Goal: Information Seeking & Learning: Learn about a topic

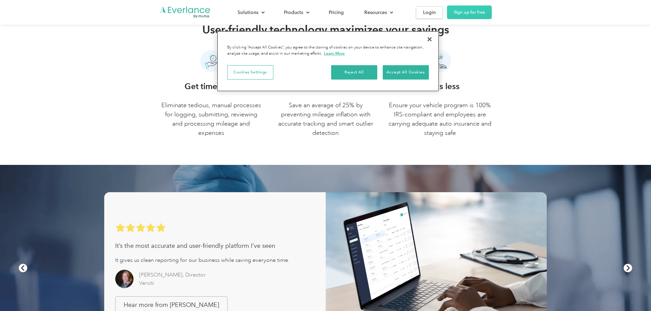
scroll to position [342, 0]
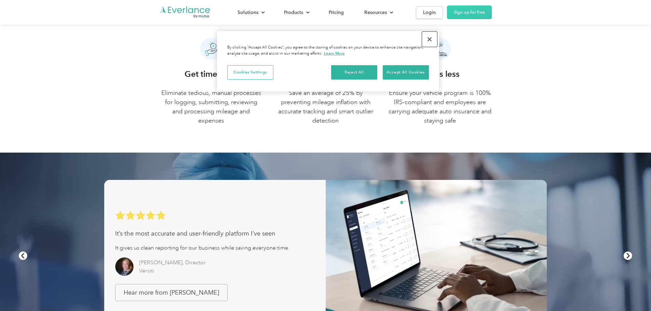
click at [427, 39] on button "Close" at bounding box center [429, 39] width 15 height 15
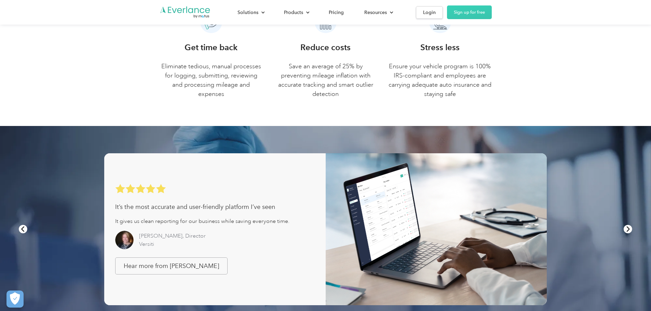
scroll to position [444, 0]
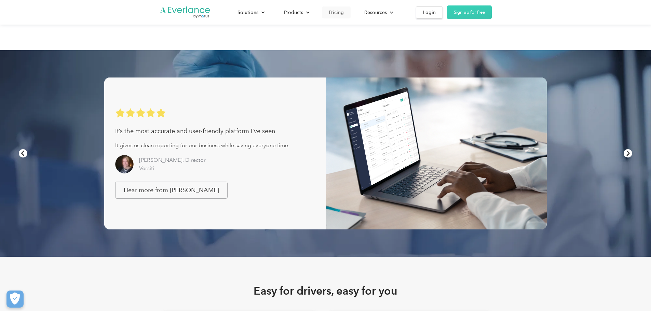
click at [344, 11] on div "Pricing" at bounding box center [336, 12] width 15 height 9
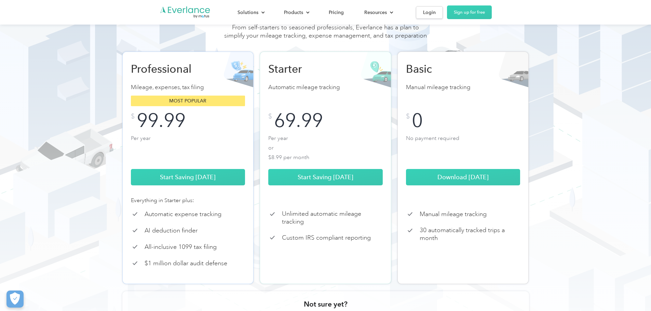
scroll to position [68, 0]
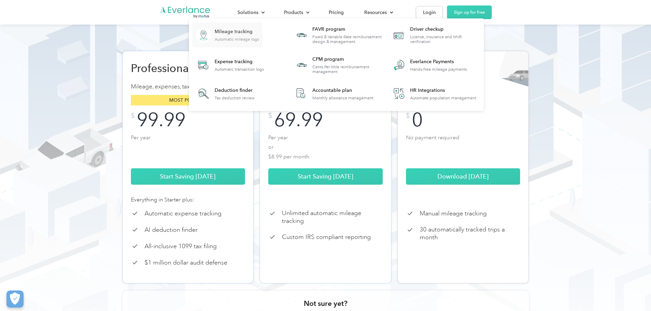
click at [259, 35] on div "Mileage tracking" at bounding box center [237, 31] width 44 height 7
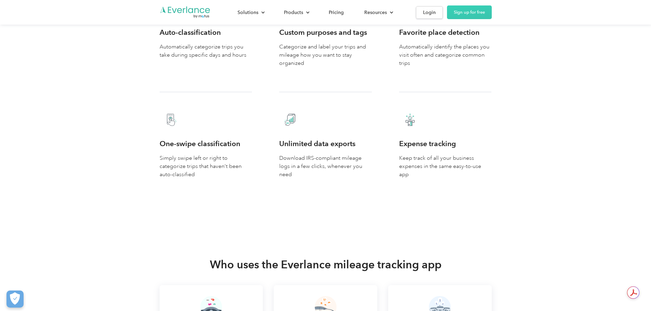
scroll to position [1299, 0]
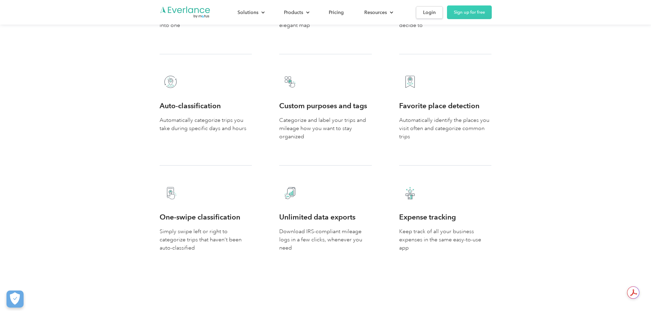
scroll to position [1299, 0]
